Goal: Transaction & Acquisition: Book appointment/travel/reservation

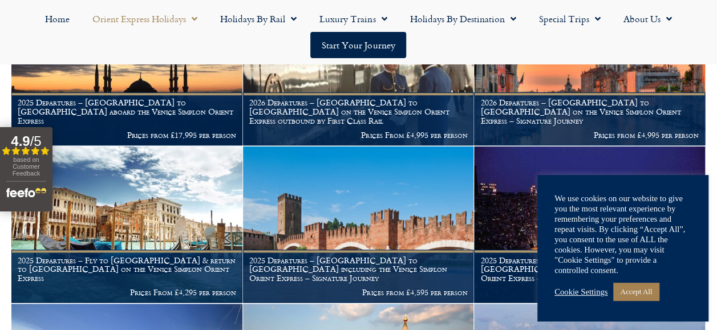
scroll to position [405, 0]
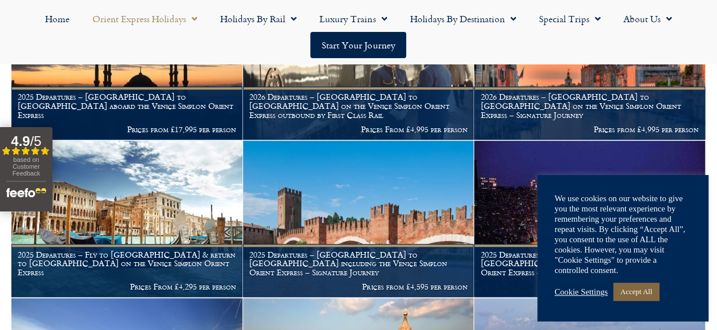
click at [644, 294] on link "Accept All" at bounding box center [636, 292] width 46 height 18
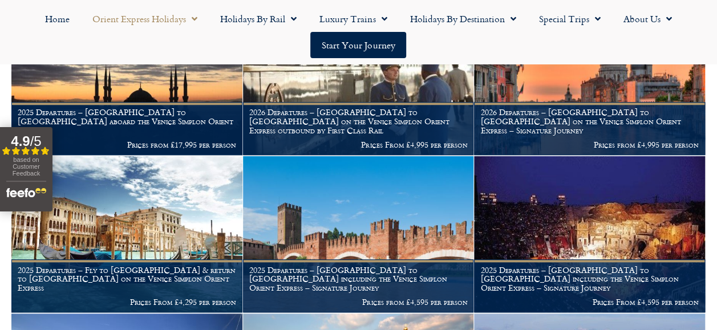
scroll to position [330, 0]
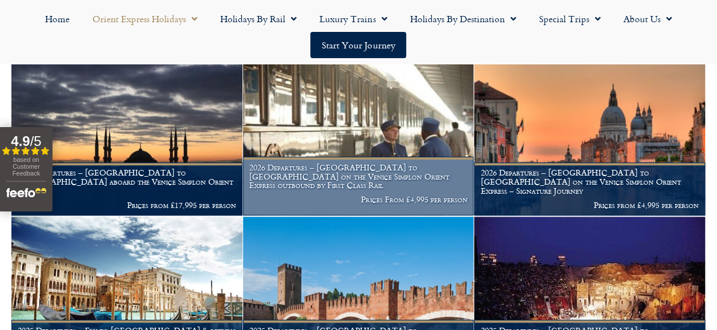
click at [360, 125] on img at bounding box center [358, 137] width 231 height 157
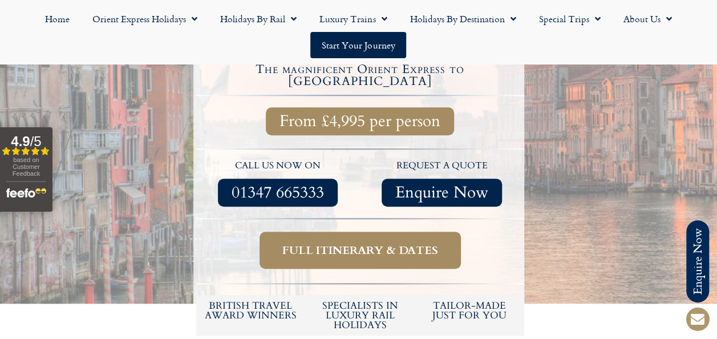
scroll to position [456, 0]
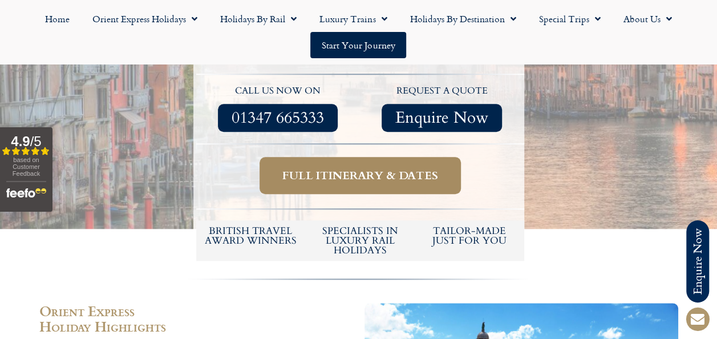
click at [373, 168] on span "Full itinerary & dates" at bounding box center [360, 175] width 156 height 14
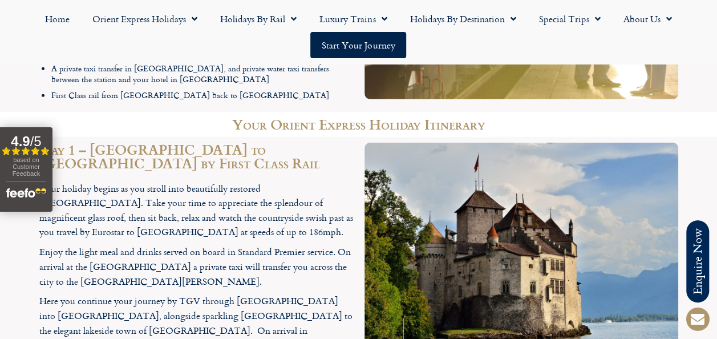
scroll to position [1748, 0]
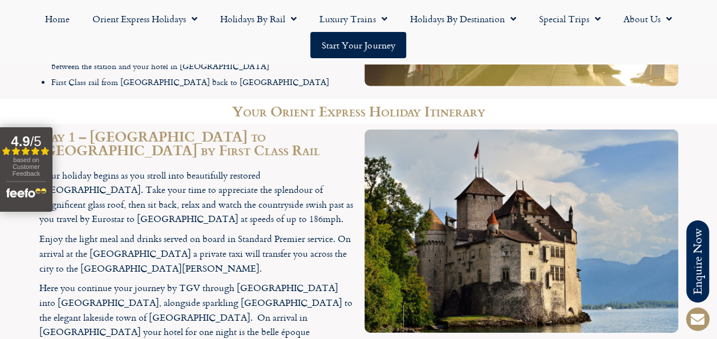
click at [23, 163] on div "based on Customer Feedback" at bounding box center [26, 168] width 40 height 25
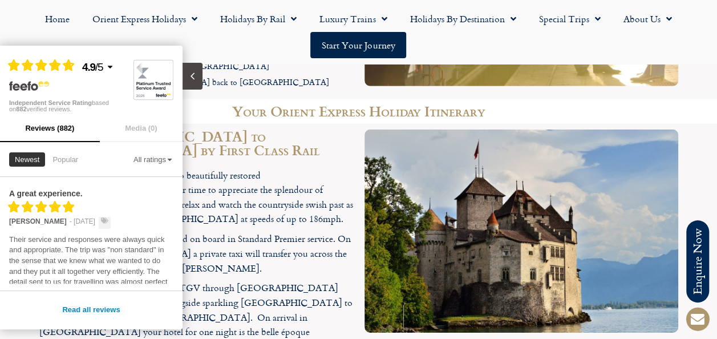
scroll to position [1444, 0]
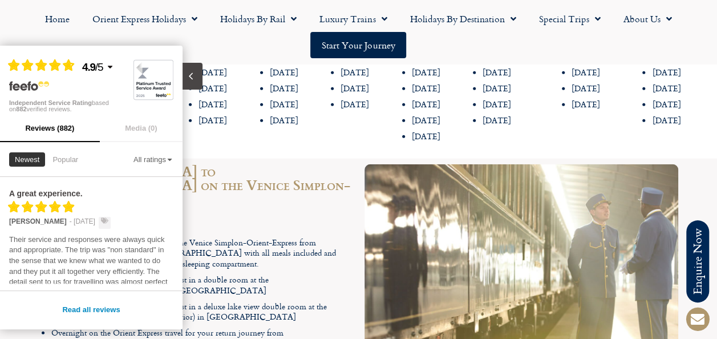
click at [197, 75] on button "Close slideout" at bounding box center [192, 76] width 20 height 27
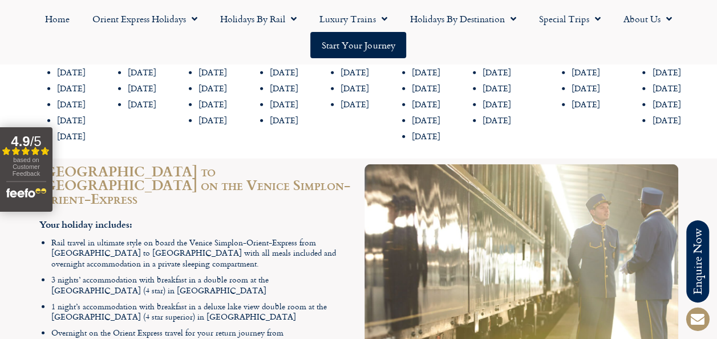
click at [36, 170] on div "based on Customer Feedback" at bounding box center [26, 168] width 40 height 25
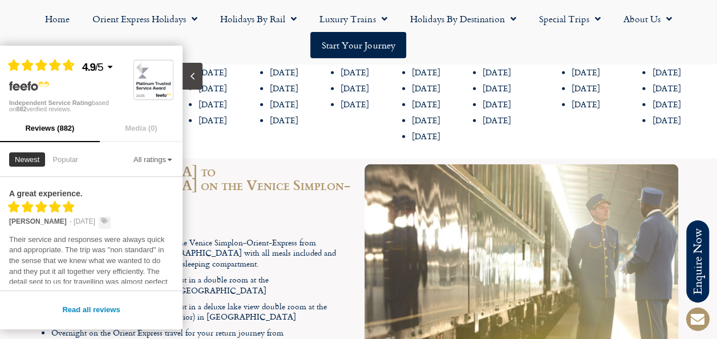
click at [138, 126] on button "Media (0)" at bounding box center [141, 128] width 83 height 27
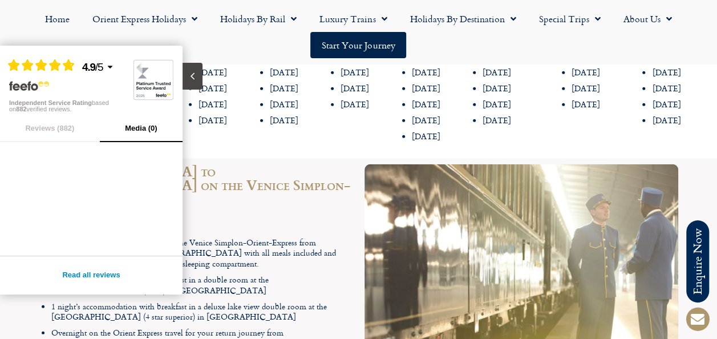
drag, startPoint x: 104, startPoint y: 87, endPoint x: 193, endPoint y: 76, distance: 89.6
click at [193, 76] on icon "Close slideout" at bounding box center [192, 76] width 11 height 11
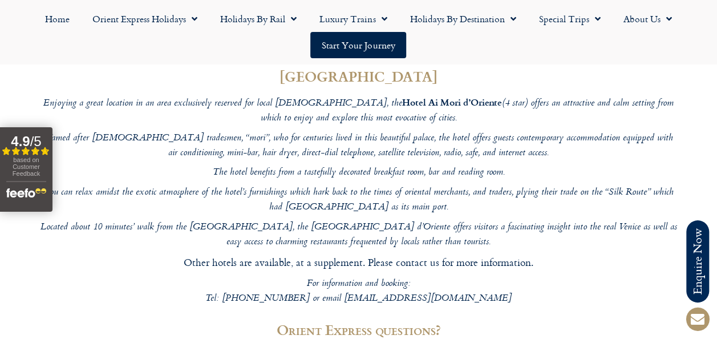
scroll to position [3800, 0]
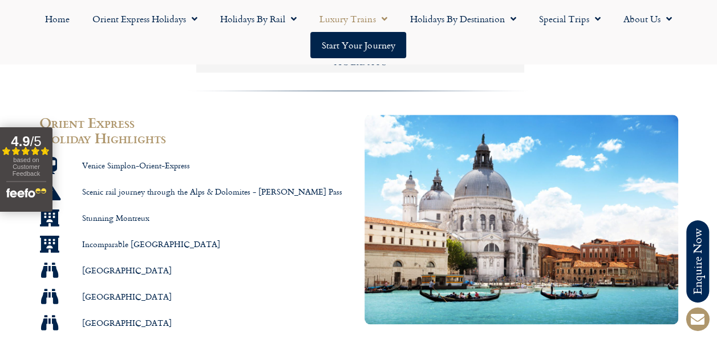
scroll to position [456, 0]
